Goal: Task Accomplishment & Management: Manage account settings

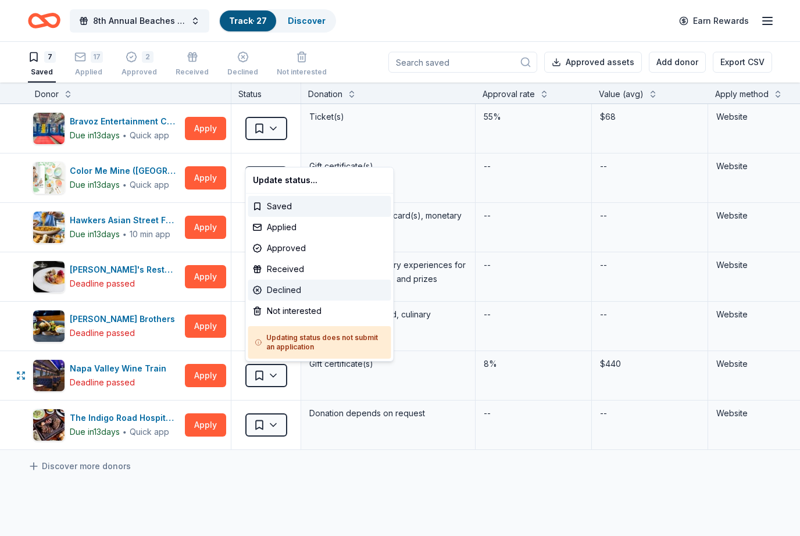
click at [290, 290] on div "Declined" at bounding box center [319, 290] width 143 height 21
click at [292, 290] on div "Declined" at bounding box center [319, 290] width 143 height 21
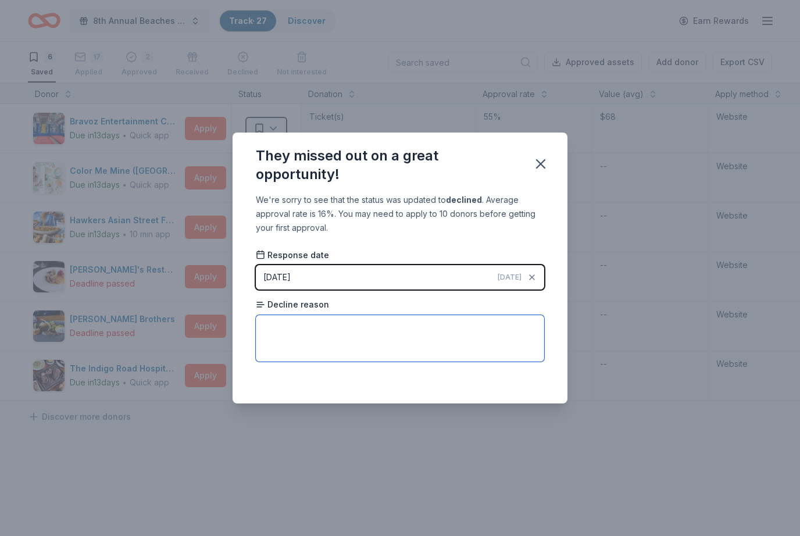
click at [319, 328] on textarea at bounding box center [400, 338] width 288 height 47
type textarea "Not located in their area."
click at [484, 385] on div "We're sorry to see that the status was updated to declined . Average approval r…" at bounding box center [400, 298] width 335 height 210
click at [553, 230] on div "We're sorry to see that the status was updated to declined . Average approval r…" at bounding box center [400, 298] width 335 height 210
click at [546, 157] on icon "button" at bounding box center [541, 164] width 16 height 16
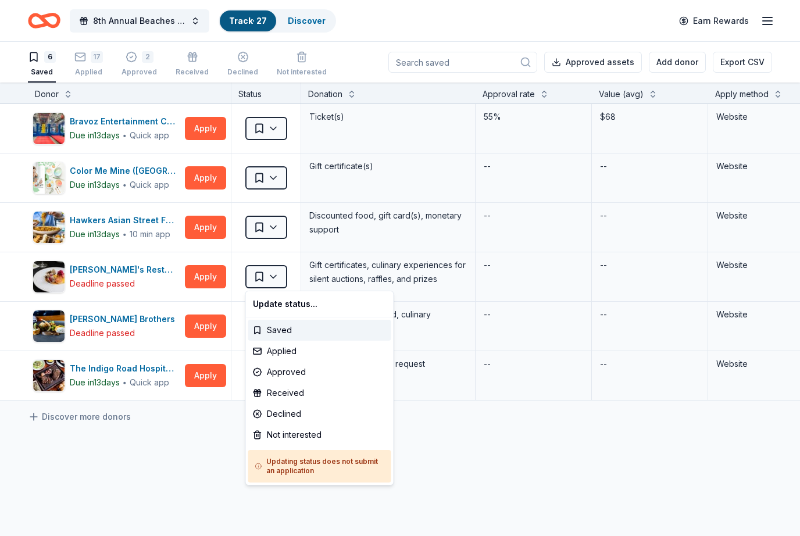
click at [192, 462] on html "8th Annual Beaches Tour of Homes Track · 27 Discover Earn Rewards 6 Saved 17 Ap…" at bounding box center [400, 268] width 800 height 536
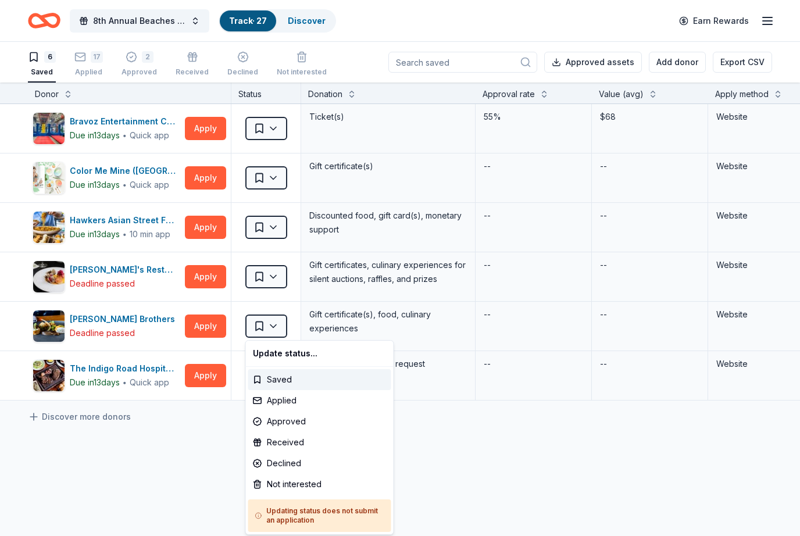
click at [467, 460] on html "8th Annual Beaches Tour of Homes Track · 27 Discover Earn Rewards 6 Saved 17 Ap…" at bounding box center [400, 268] width 800 height 536
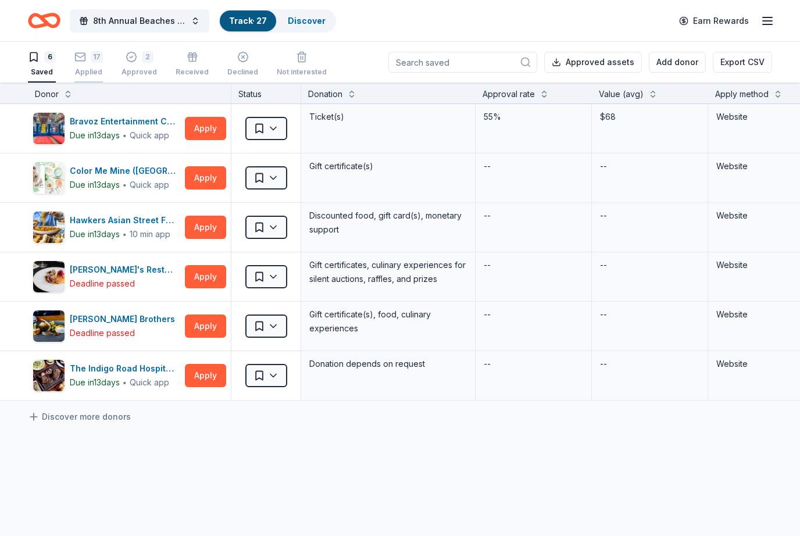
click at [92, 63] on div "17 Applied" at bounding box center [88, 64] width 28 height 26
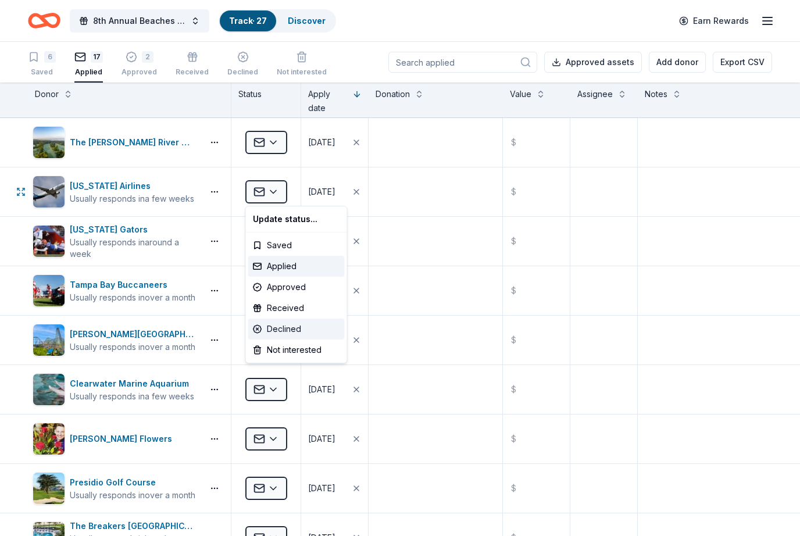
click at [298, 326] on div "Declined" at bounding box center [296, 329] width 97 height 21
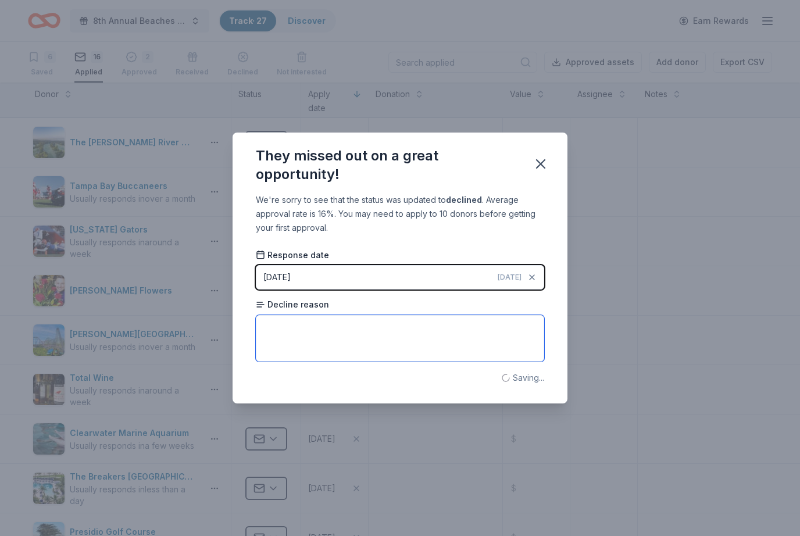
click at [325, 327] on textarea at bounding box center [400, 338] width 288 height 47
type textarea "J"
type textarea "Not selected - they receive 1000’s of requests."
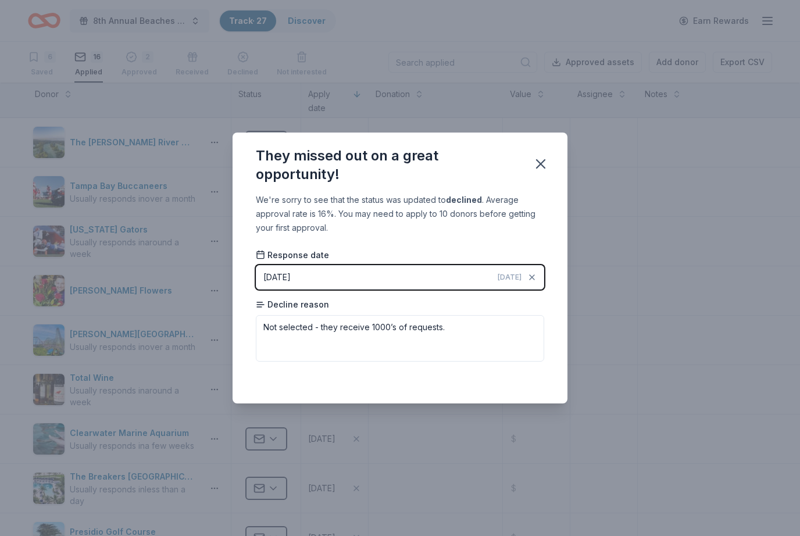
click at [560, 302] on div "We're sorry to see that the status was updated to declined . Average approval r…" at bounding box center [400, 298] width 335 height 210
click at [534, 237] on div "We're sorry to see that the status was updated to declined . Average approval r…" at bounding box center [400, 298] width 335 height 210
click at [545, 160] on icon "button" at bounding box center [541, 164] width 8 height 8
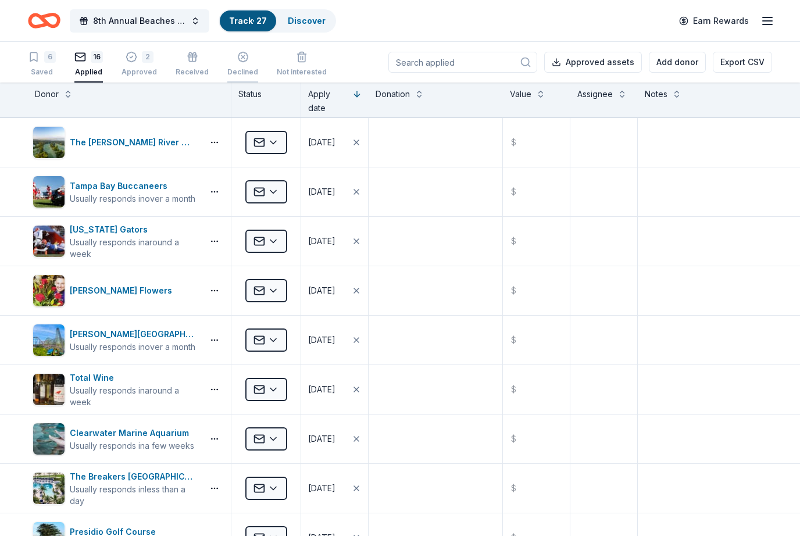
click at [246, 58] on div "button" at bounding box center [242, 53] width 31 height 12
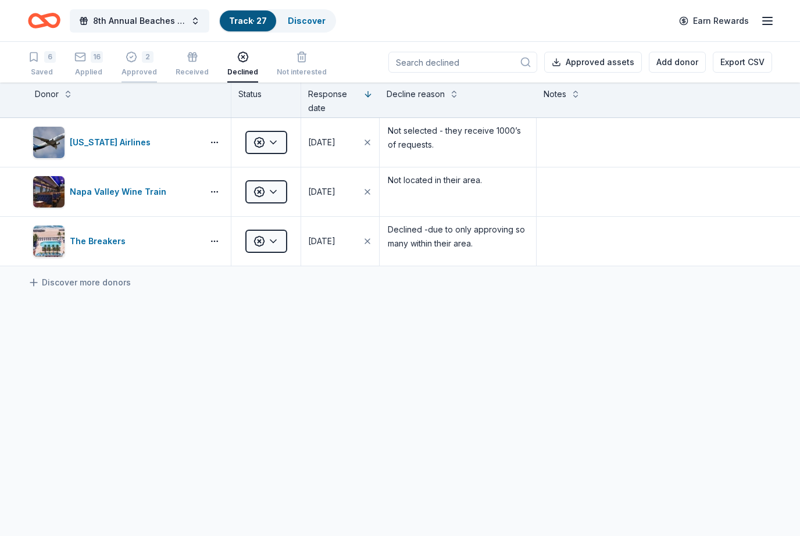
click at [137, 63] on div "2 Approved" at bounding box center [139, 64] width 35 height 26
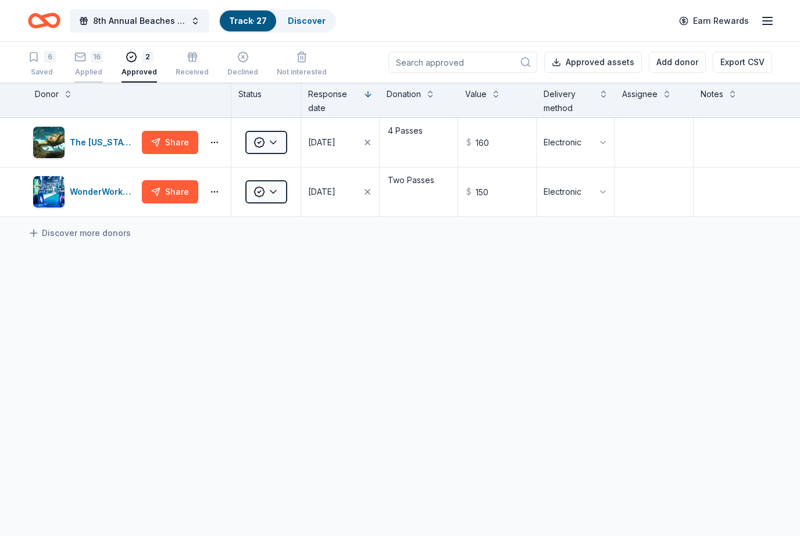
click at [86, 67] on div "16 Applied" at bounding box center [88, 64] width 28 height 26
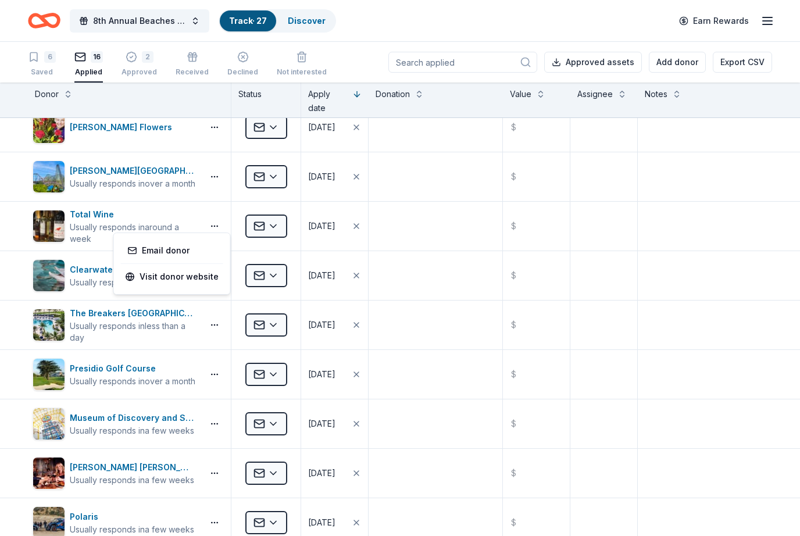
scroll to position [164, 0]
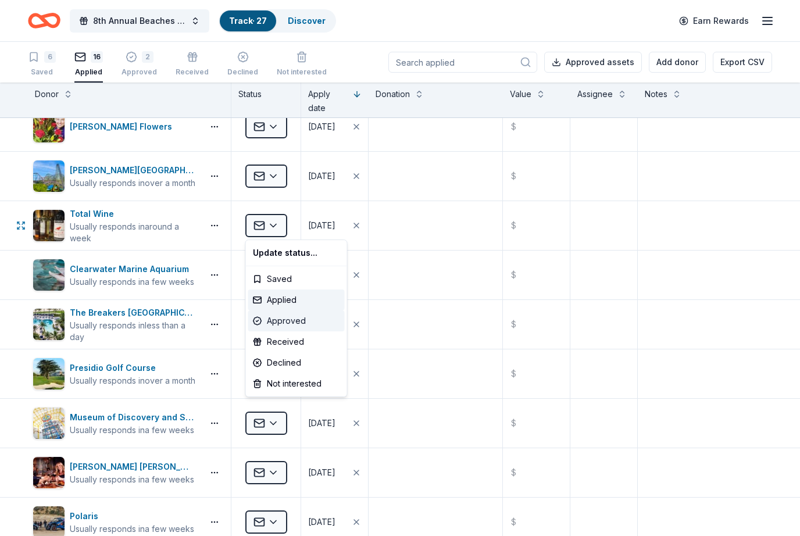
click at [313, 326] on div "Approved" at bounding box center [296, 320] width 97 height 21
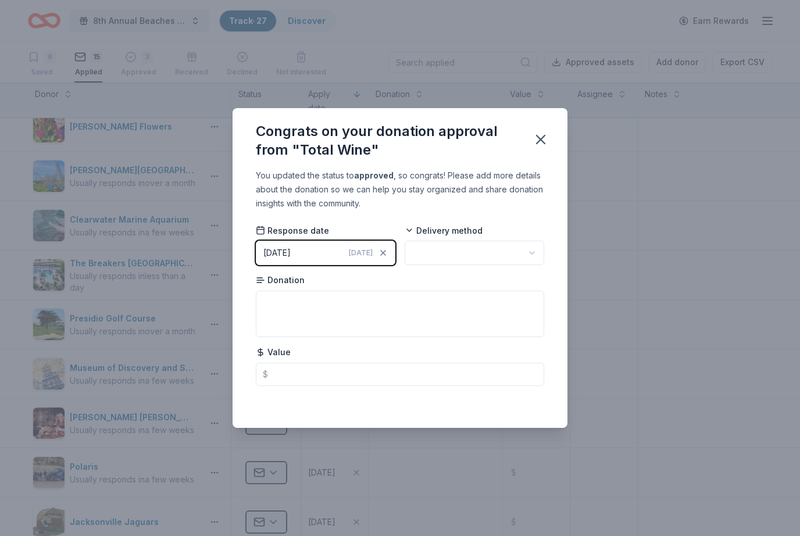
click at [533, 261] on button "button" at bounding box center [475, 253] width 140 height 24
click at [470, 323] on div "Electronic" at bounding box center [475, 323] width 135 height 21
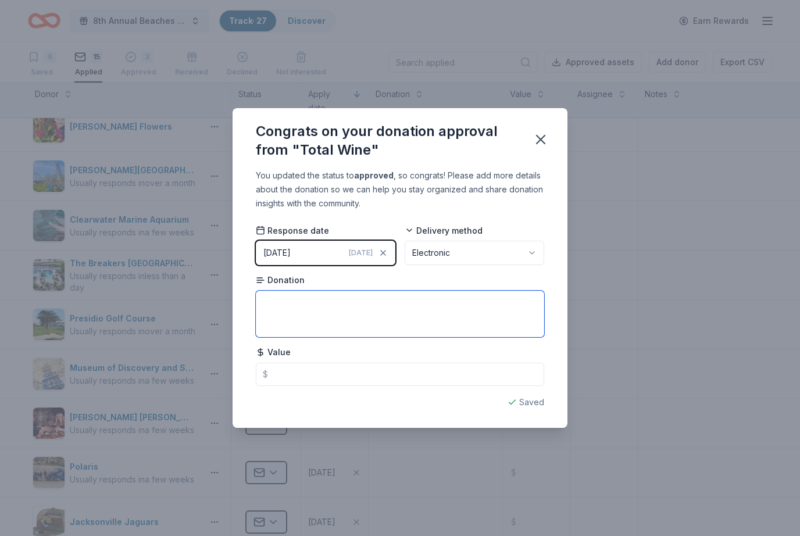
click at [317, 306] on textarea at bounding box center [400, 314] width 288 height 47
type textarea "W"
type textarea "Group Wine Tasting for Silent Auction and 30% off for our non profit to purchas…"
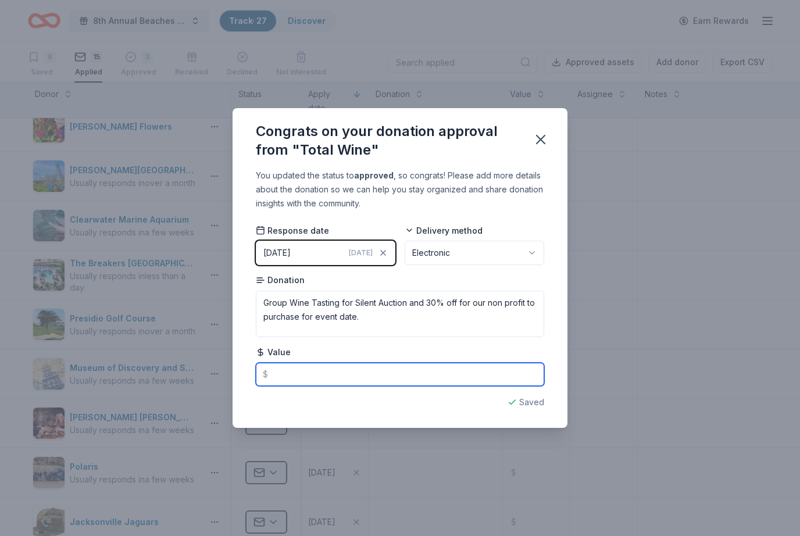
click at [341, 370] on input "text" at bounding box center [400, 374] width 288 height 23
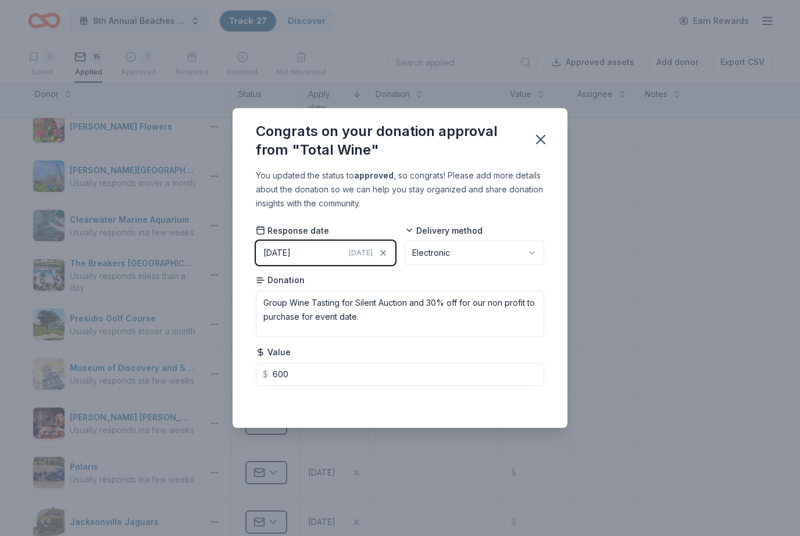
click at [553, 208] on div "You updated the status to approved , so congrats! Please add more details about…" at bounding box center [400, 298] width 335 height 259
type input "600.00"
click at [548, 138] on icon "button" at bounding box center [541, 139] width 16 height 16
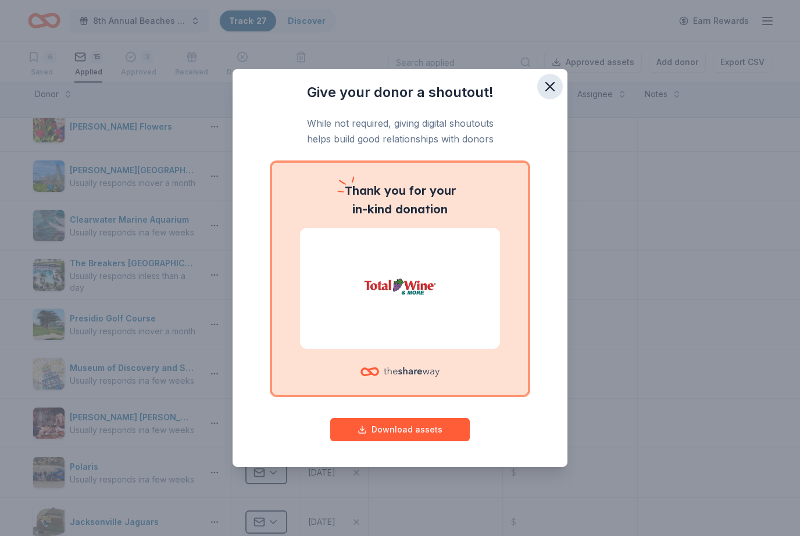
click at [555, 85] on icon "button" at bounding box center [550, 86] width 16 height 16
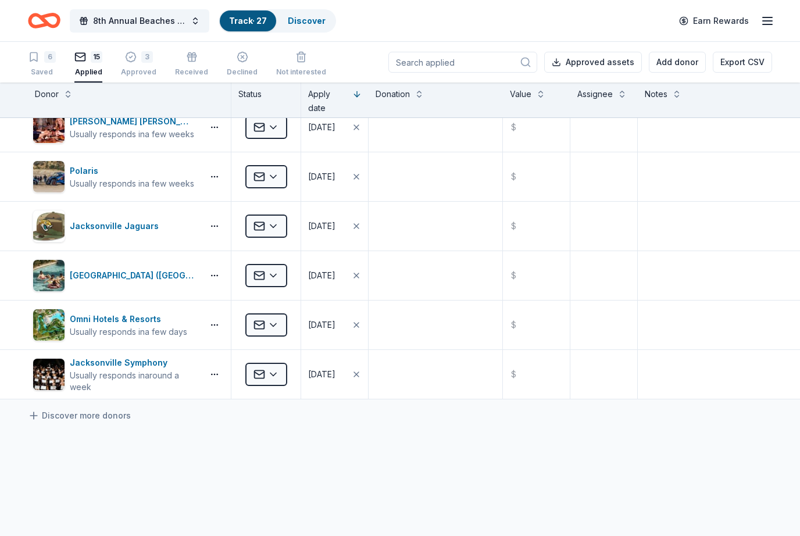
scroll to position [464, 0]
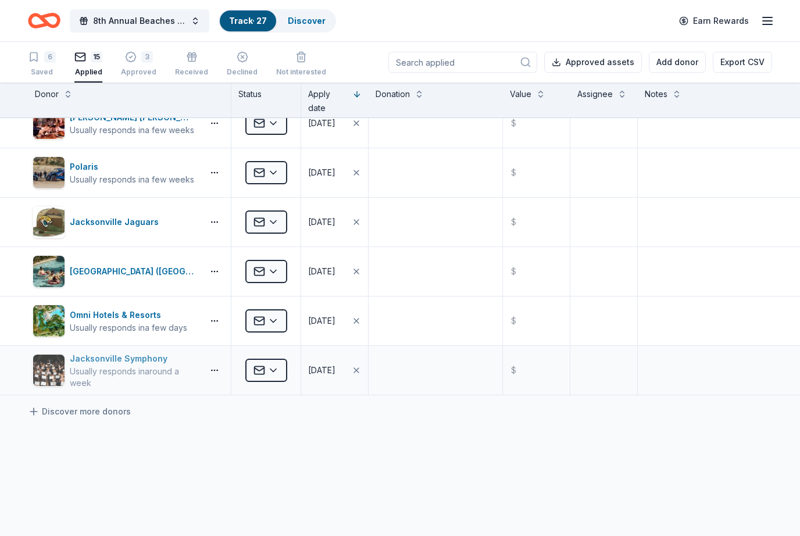
click at [189, 373] on div "Usually responds in around a week" at bounding box center [134, 377] width 128 height 23
click at [173, 230] on div "Jacksonville Jaguars" at bounding box center [116, 222] width 166 height 33
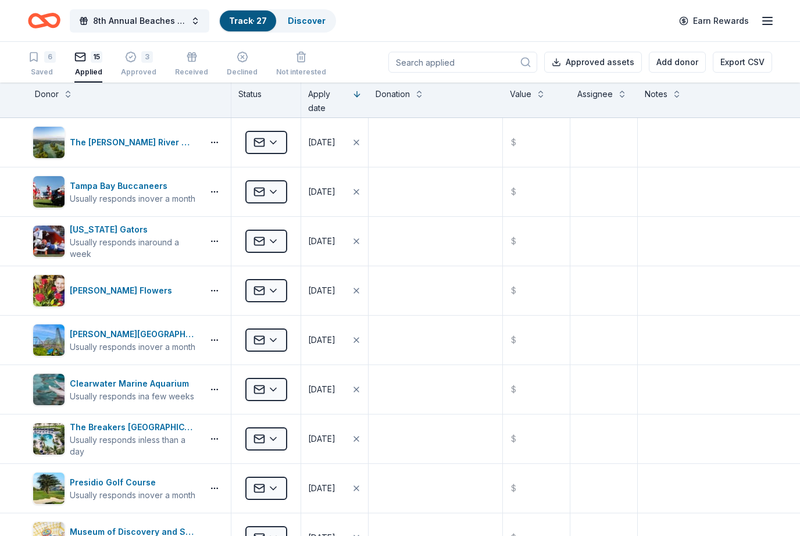
scroll to position [0, 0]
click at [247, 19] on link "Track · 27" at bounding box center [248, 21] width 38 height 10
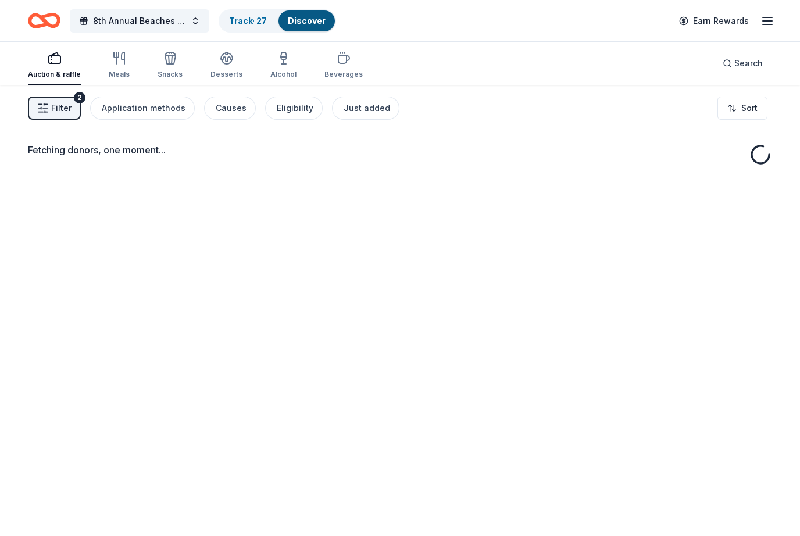
click at [318, 24] on link "Discover" at bounding box center [307, 21] width 38 height 10
click at [311, 18] on link "Discover" at bounding box center [307, 21] width 38 height 10
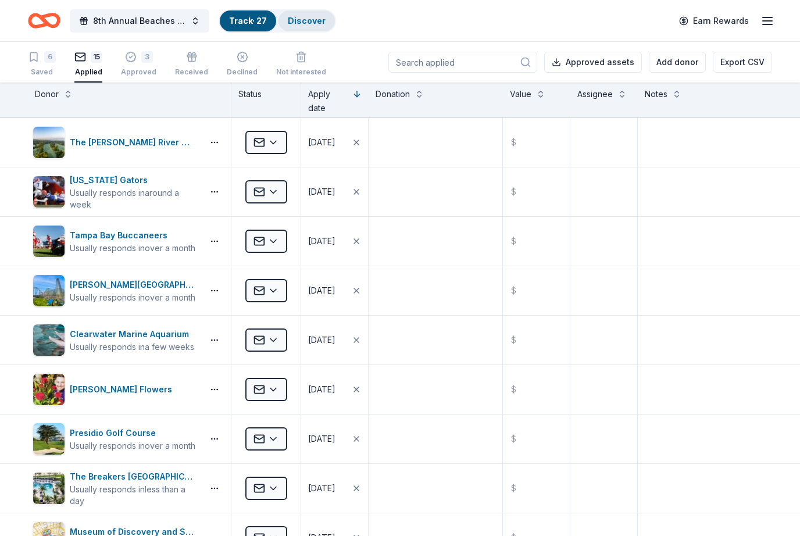
click at [311, 23] on link "Discover" at bounding box center [307, 21] width 38 height 10
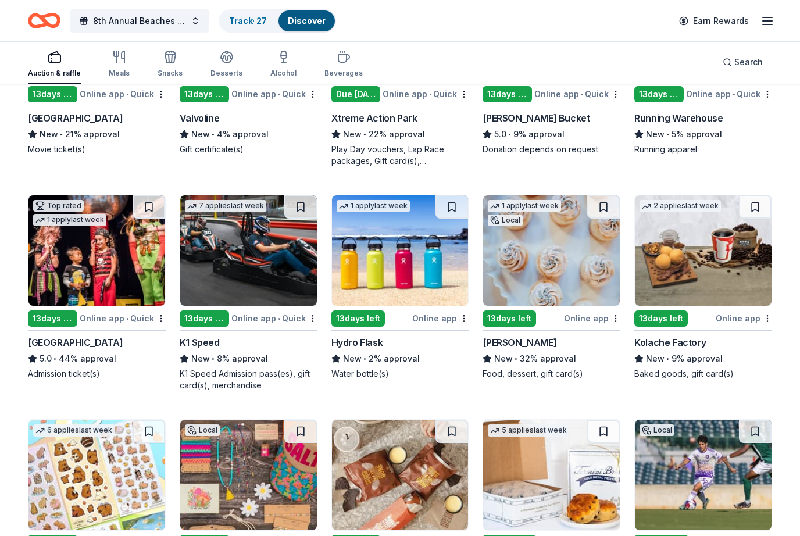
scroll to position [3595, 0]
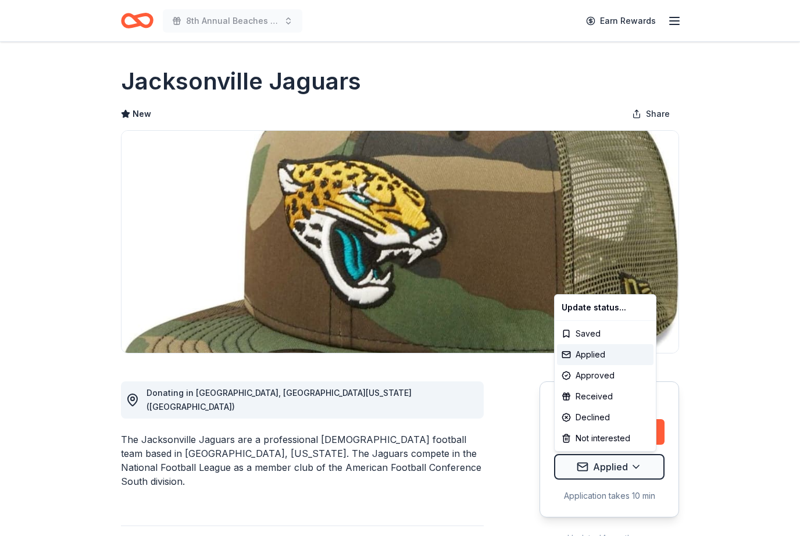
click at [716, 401] on html "8th Annual Beaches Tour of Homes Earn Rewards Deadline passed Share Jacksonvill…" at bounding box center [400, 268] width 800 height 536
